Goal: Task Accomplishment & Management: Manage account settings

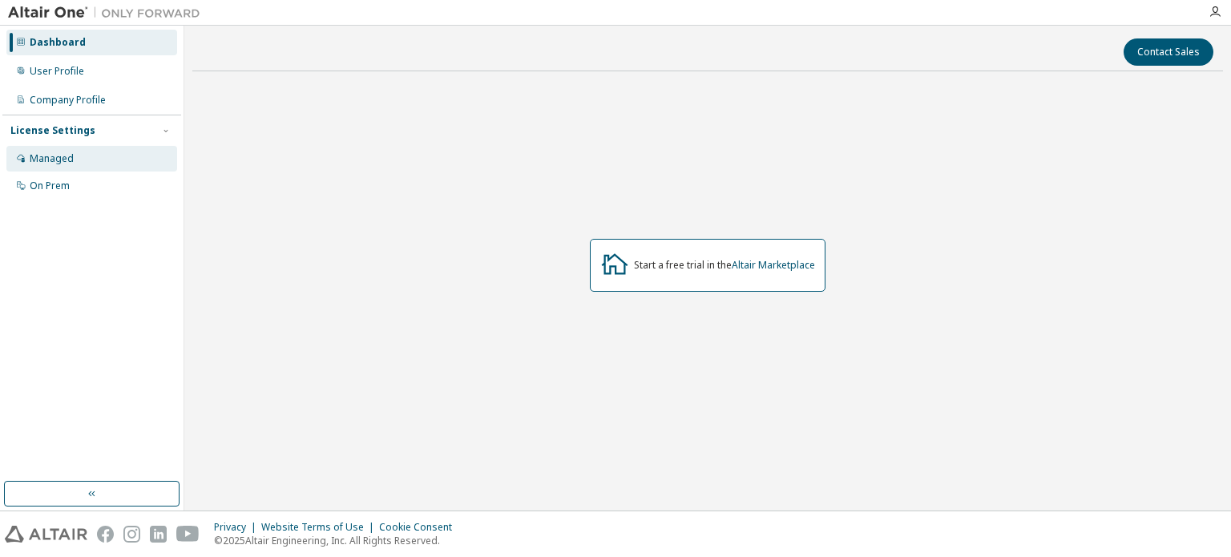
click at [87, 163] on div "Managed" at bounding box center [91, 159] width 171 height 26
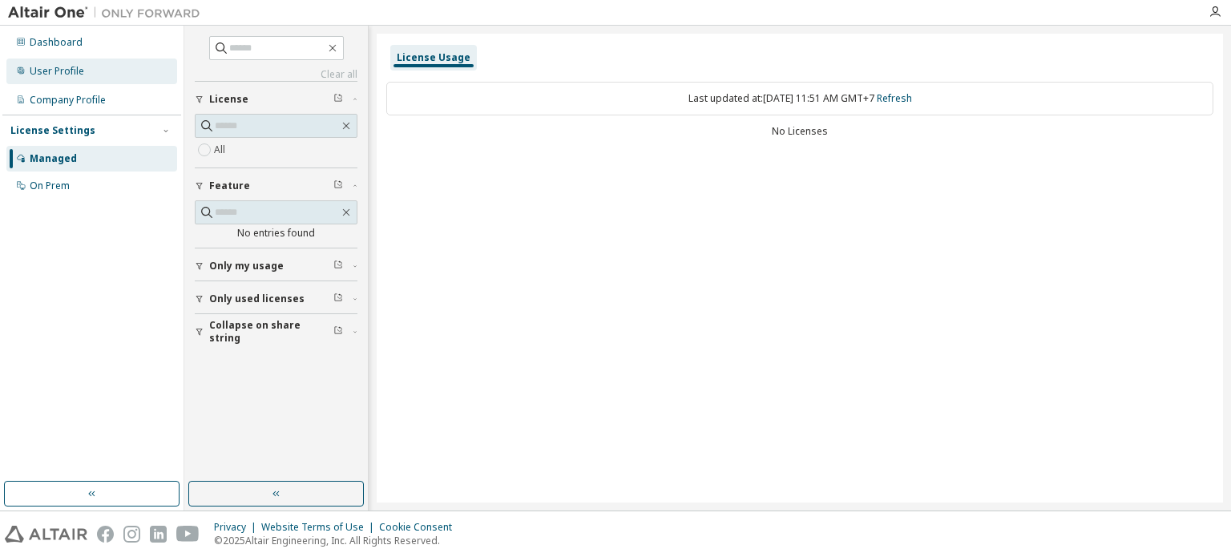
click at [74, 78] on div "User Profile" at bounding box center [91, 71] width 171 height 26
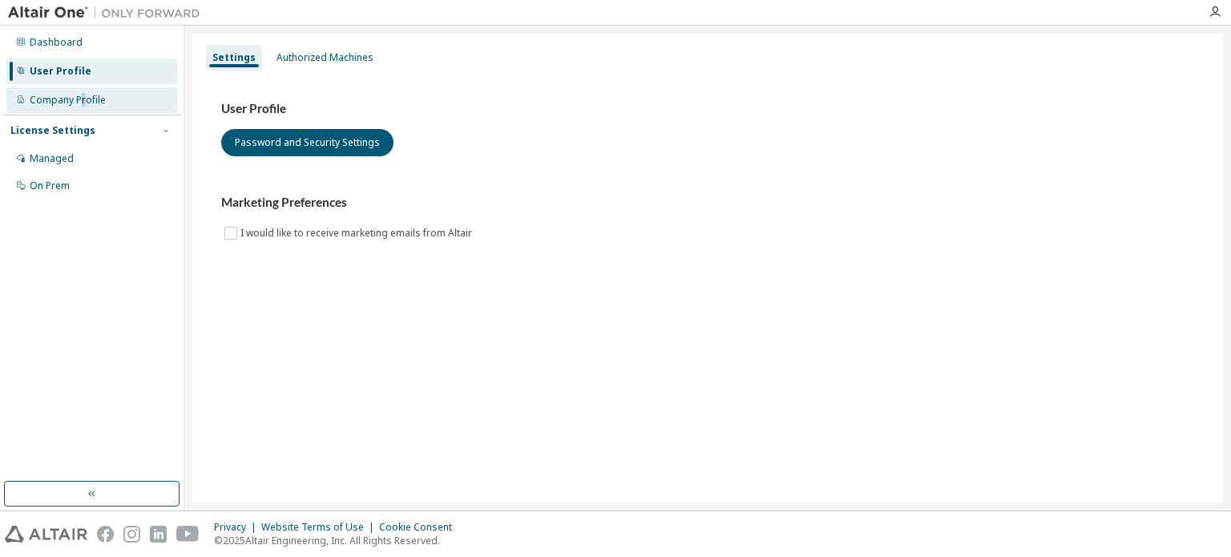
click at [83, 97] on div "Company Profile" at bounding box center [68, 100] width 76 height 13
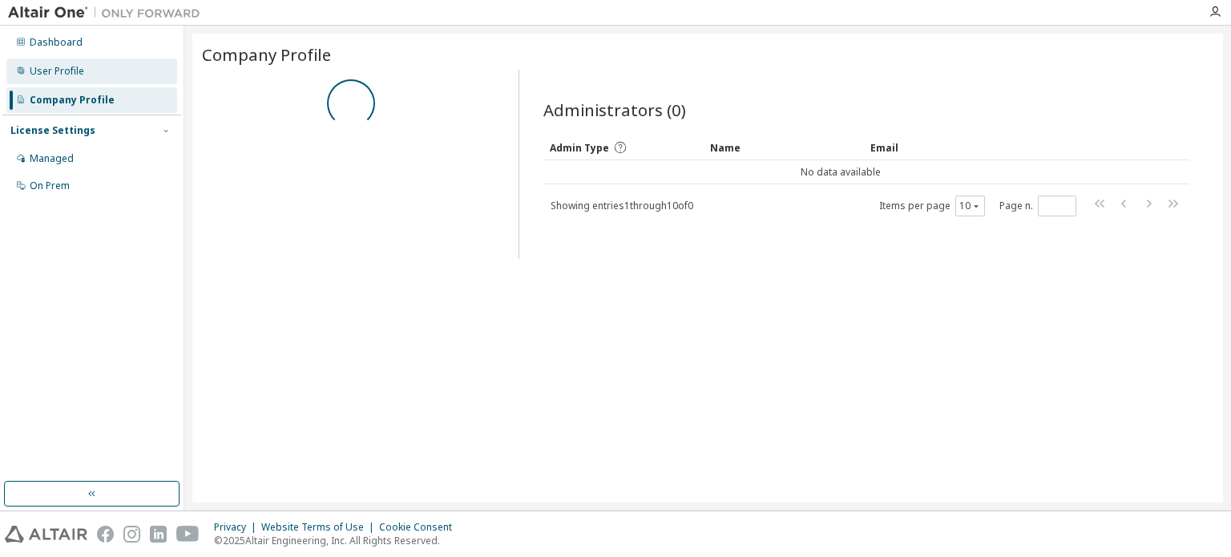
click at [116, 66] on div "User Profile" at bounding box center [91, 71] width 171 height 26
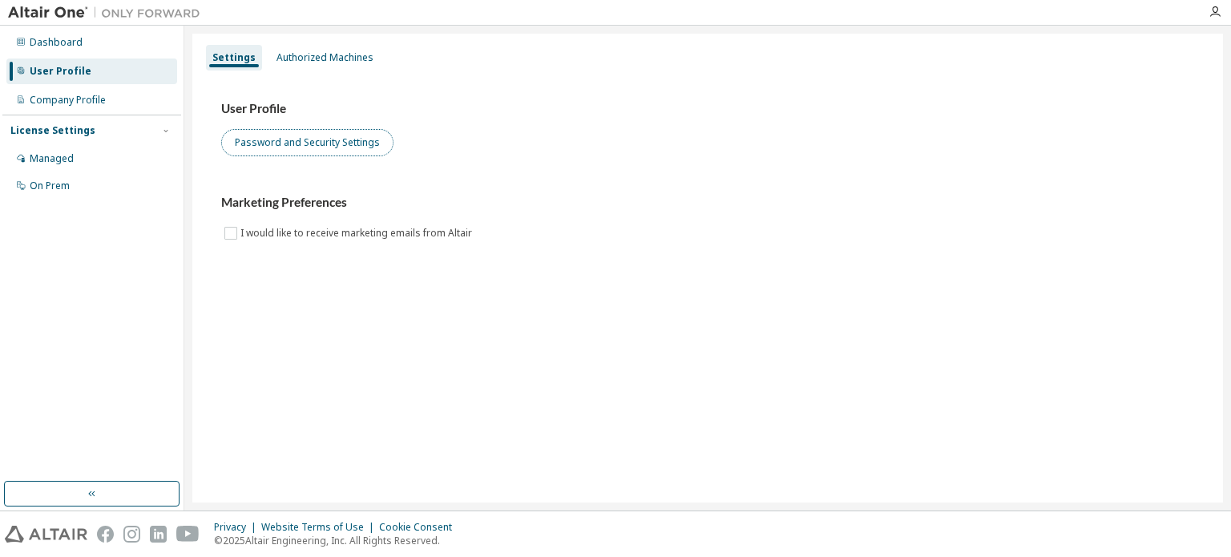
click at [282, 143] on button "Password and Security Settings" at bounding box center [307, 142] width 172 height 27
